Goal: Task Accomplishment & Management: Use online tool/utility

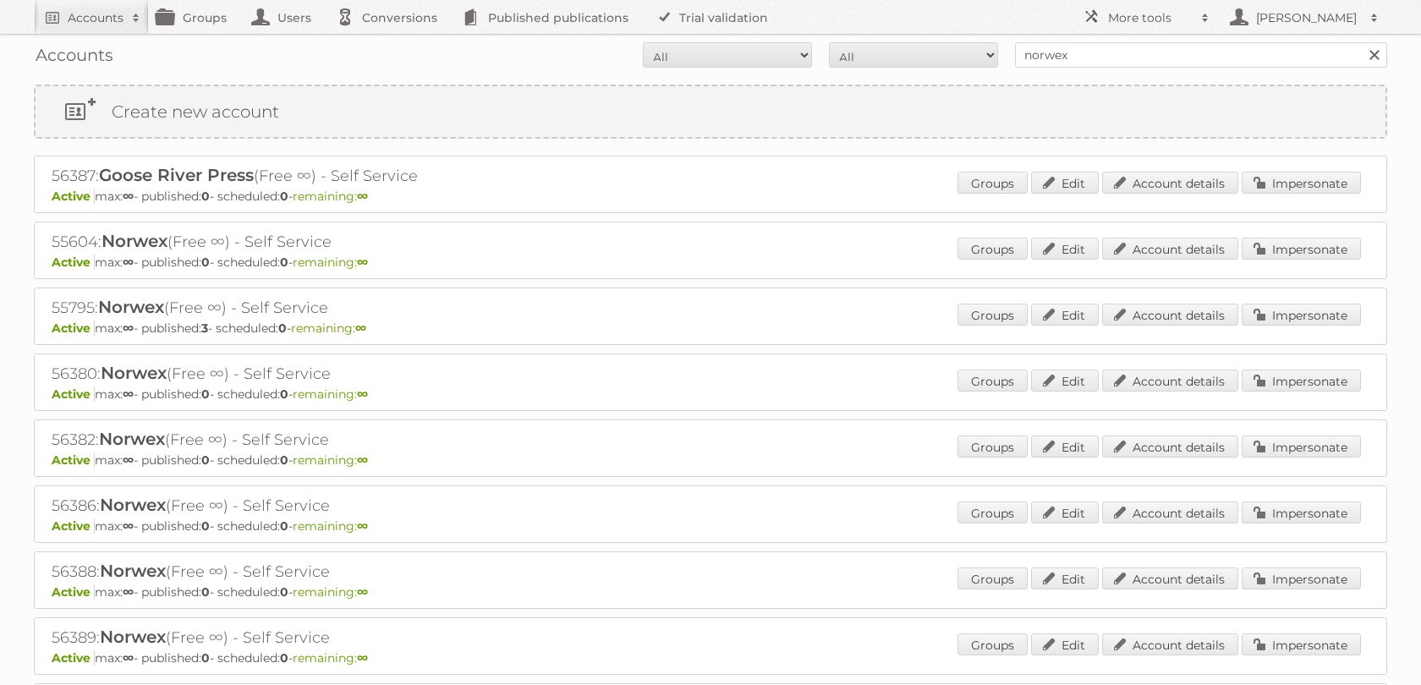
click at [1108, 73] on div "Accounts All Active Expired Pending All Paid Trials Self service norwex Search" at bounding box center [711, 55] width 1354 height 42
click at [1108, 74] on div "Accounts All Active Expired Pending All Paid Trials Self service norwex Search" at bounding box center [711, 55] width 1354 height 42
click at [1105, 74] on div "Accounts All Active Expired Pending All Paid Trials Self service norwex Search" at bounding box center [711, 55] width 1354 height 42
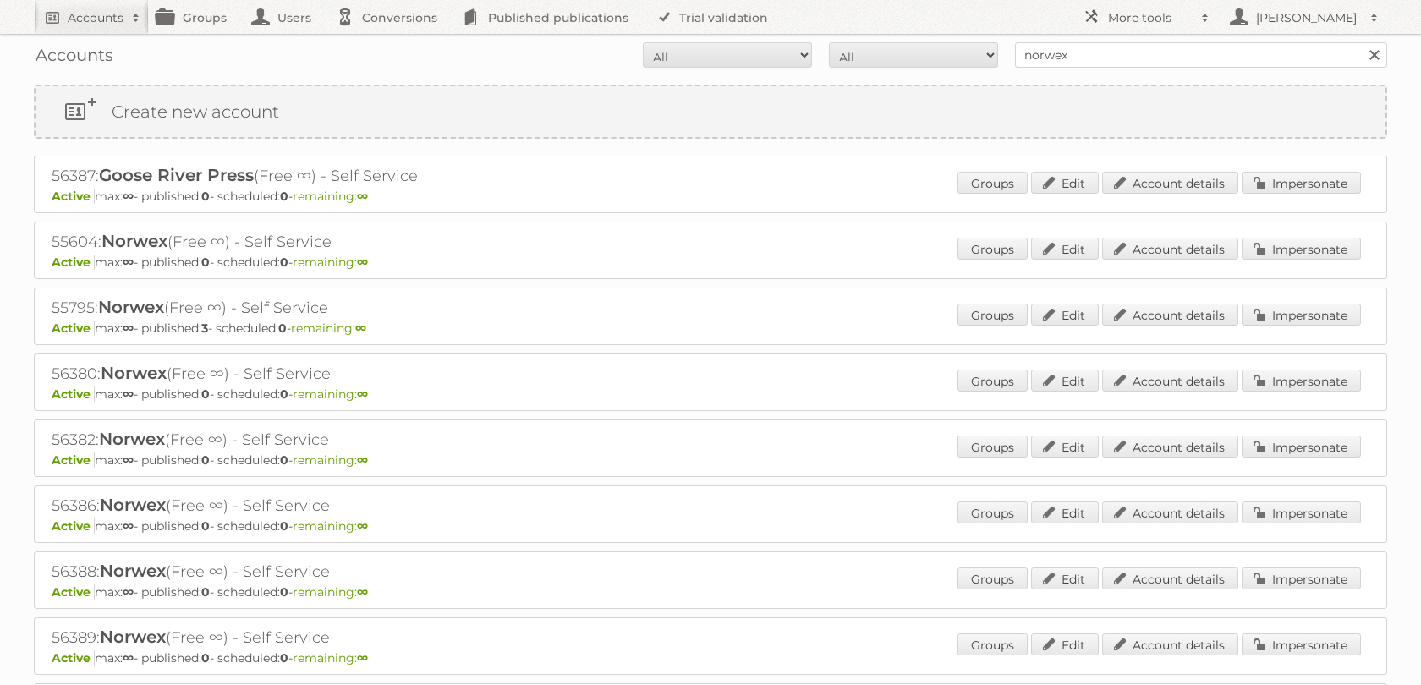
click at [1063, 36] on div "Accounts All Active Expired Pending All Paid Trials Self service norwex Search" at bounding box center [711, 55] width 1354 height 42
click at [1063, 44] on input "norwex" at bounding box center [1201, 54] width 372 height 25
type input "ravensburger"
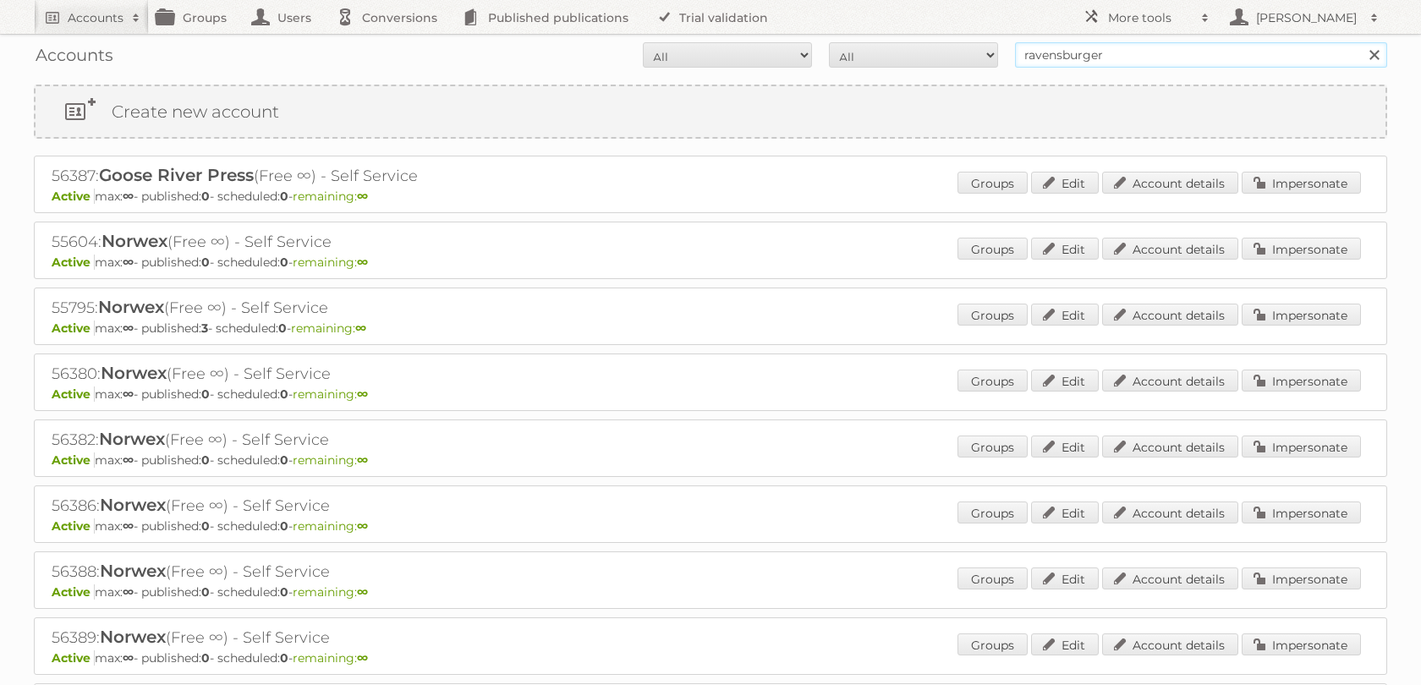
click at [1361, 42] on input "Search" at bounding box center [1373, 54] width 25 height 25
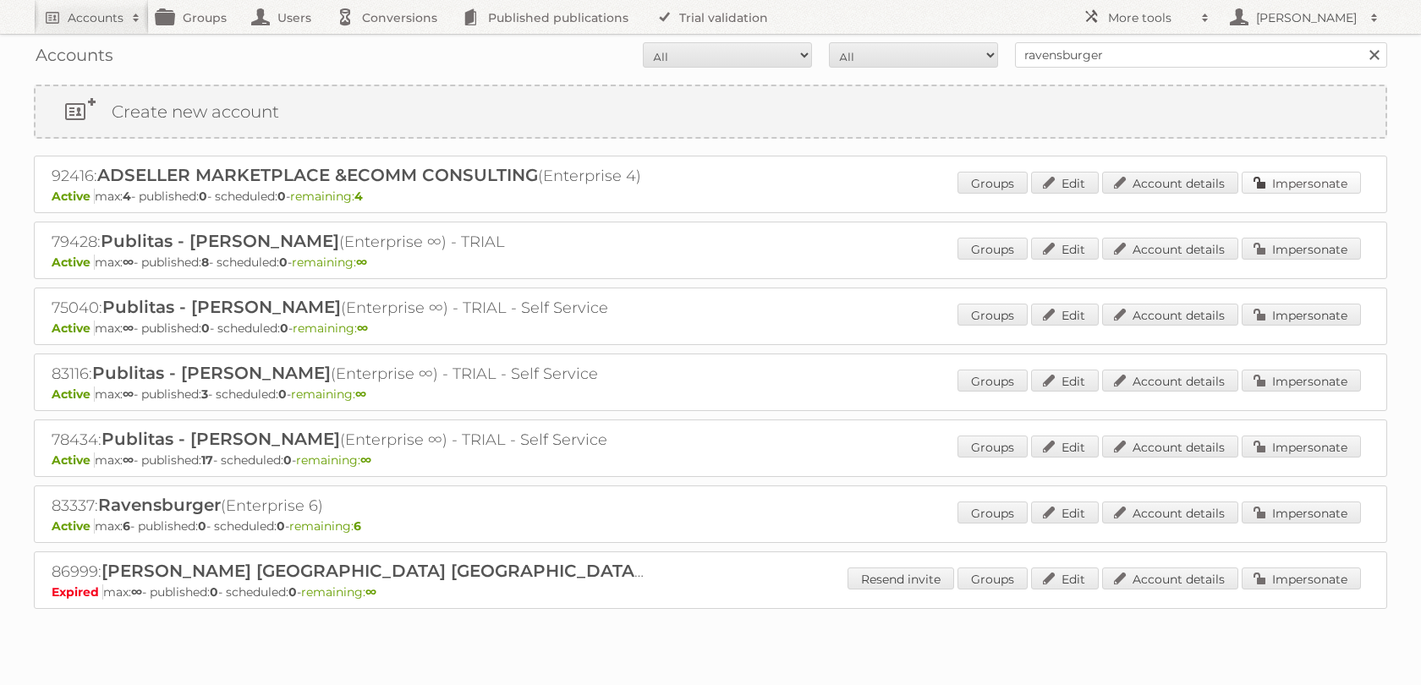
click at [1282, 182] on link "Impersonate" at bounding box center [1301, 183] width 119 height 22
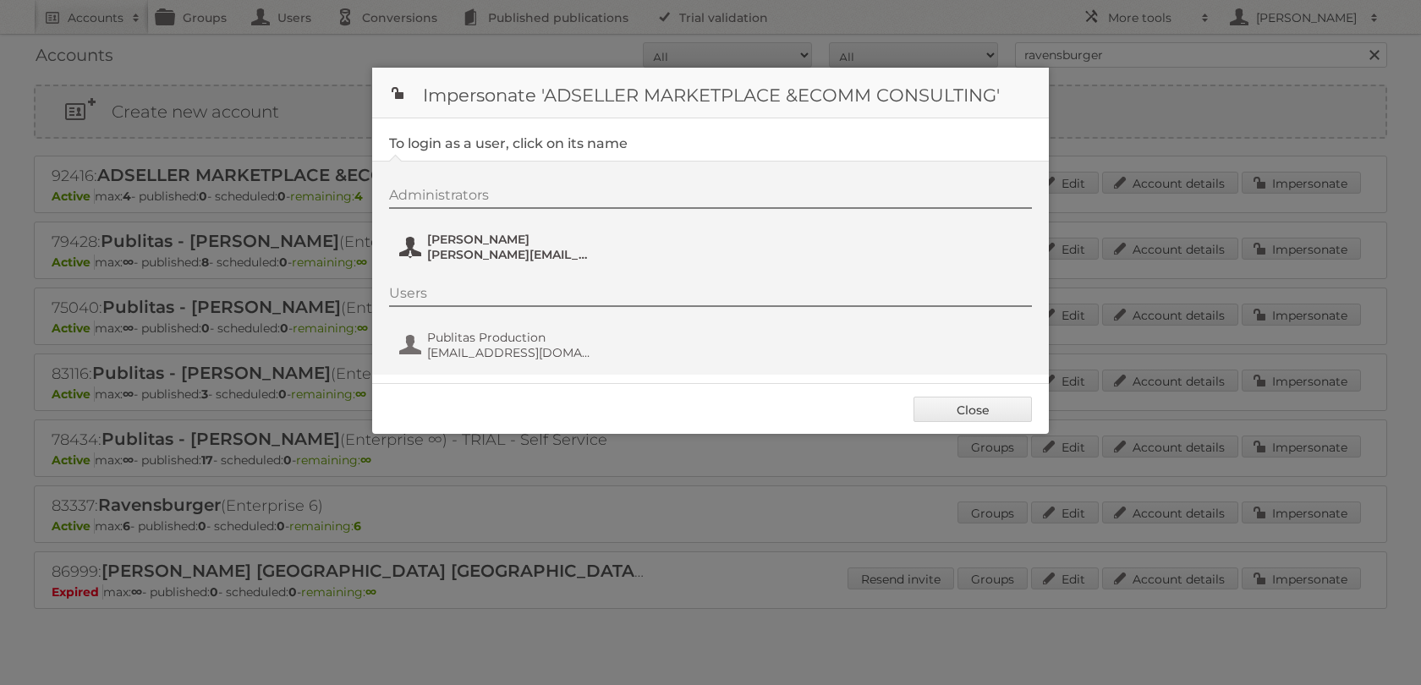
click at [593, 252] on button "Rocio Ochoa rocio.ochoa@ravensburger.com" at bounding box center [497, 247] width 199 height 34
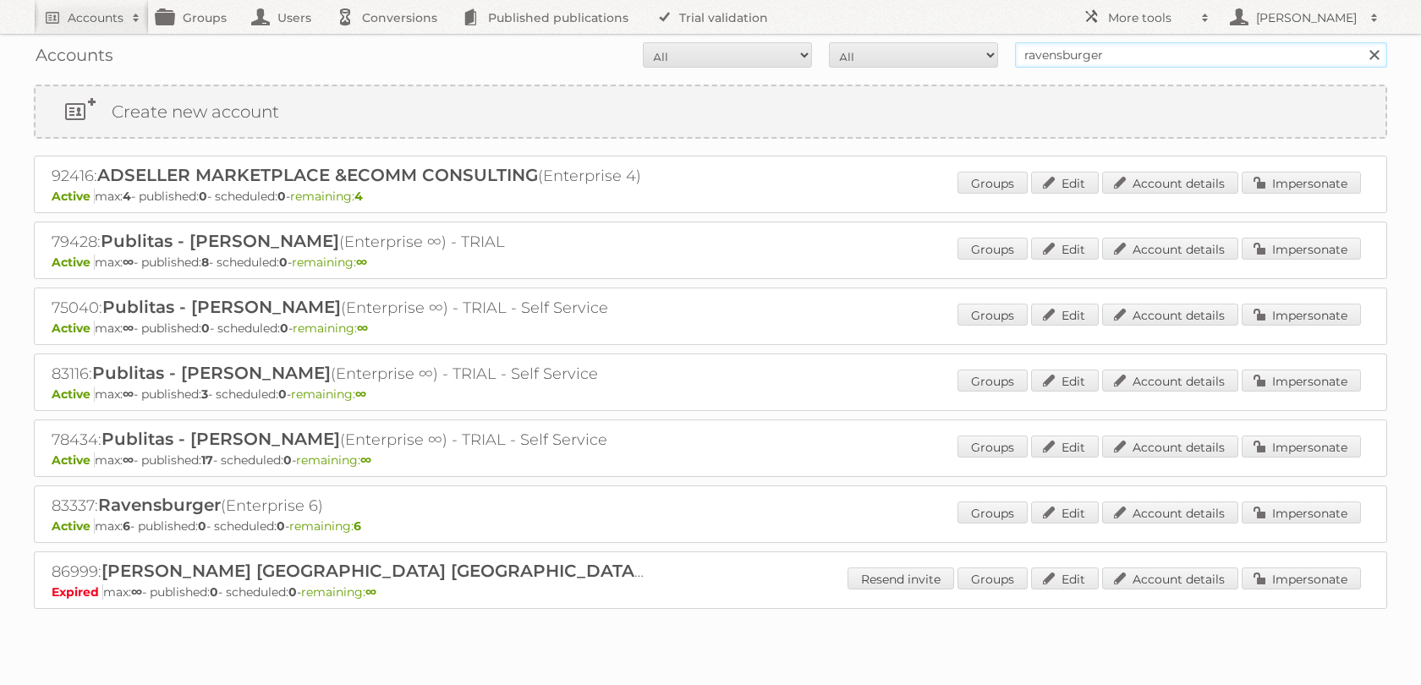
click at [1136, 45] on input "ravensburger" at bounding box center [1201, 54] width 372 height 25
type input "norwex"
click at [1361, 42] on input "Search" at bounding box center [1373, 54] width 25 height 25
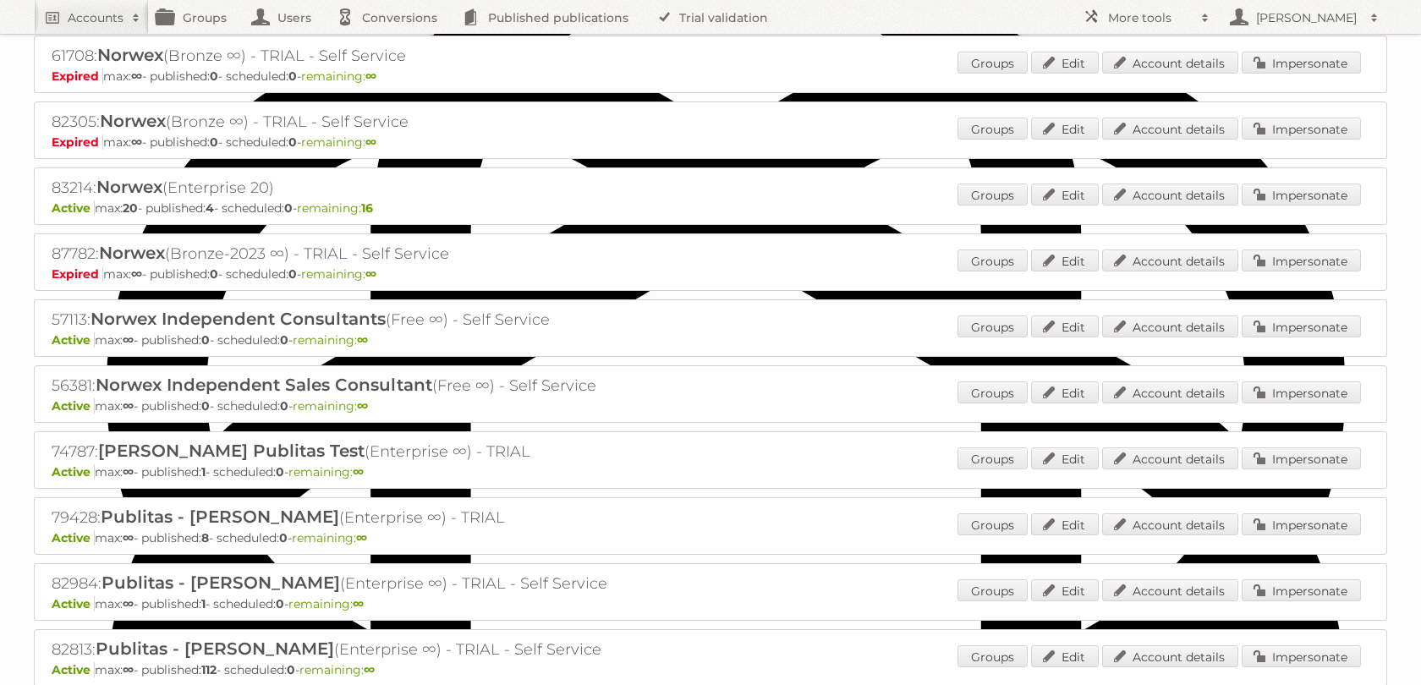
scroll to position [898, 0]
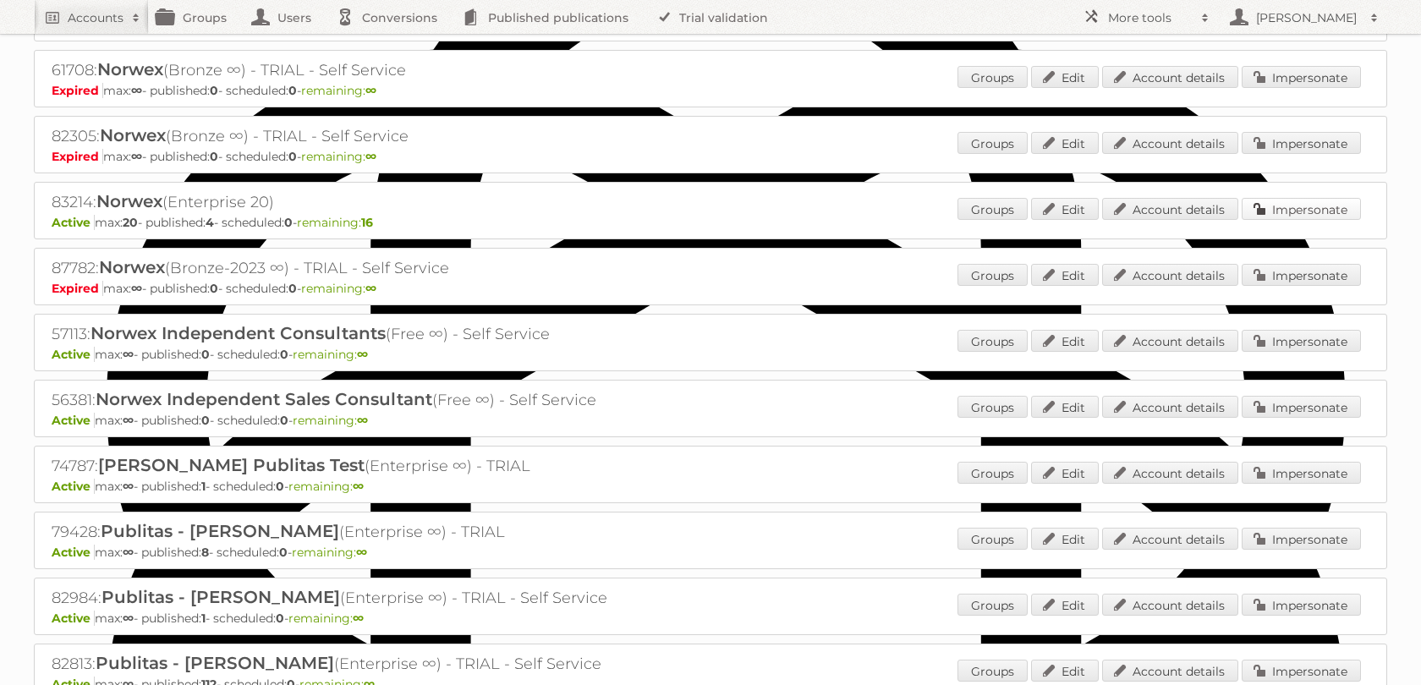
click at [1283, 220] on link "Impersonate" at bounding box center [1301, 209] width 119 height 22
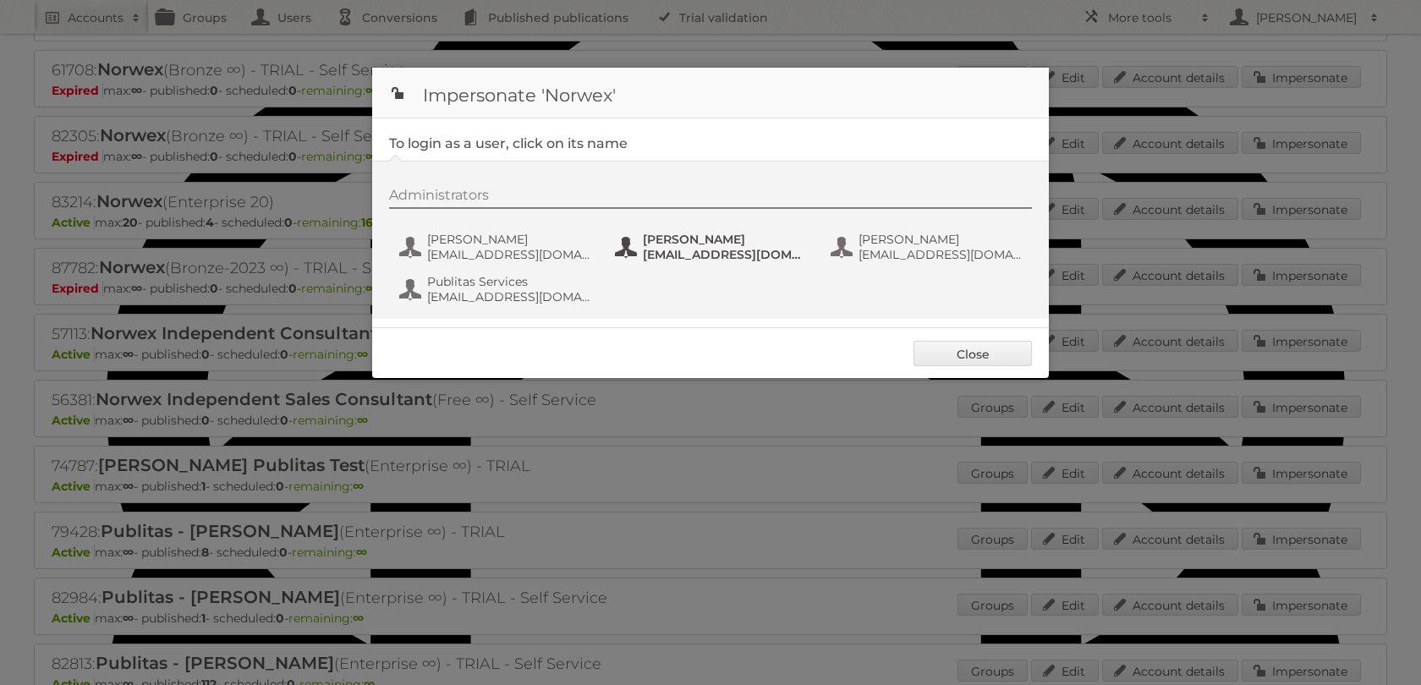
click at [656, 257] on span "[EMAIL_ADDRESS][DOMAIN_NAME]" at bounding box center [725, 254] width 164 height 15
